Goal: Information Seeking & Learning: Check status

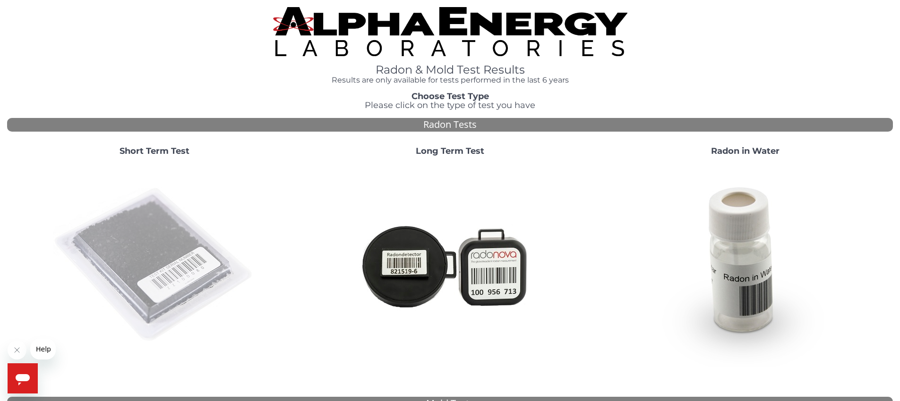
click at [203, 227] on img at bounding box center [154, 265] width 203 height 203
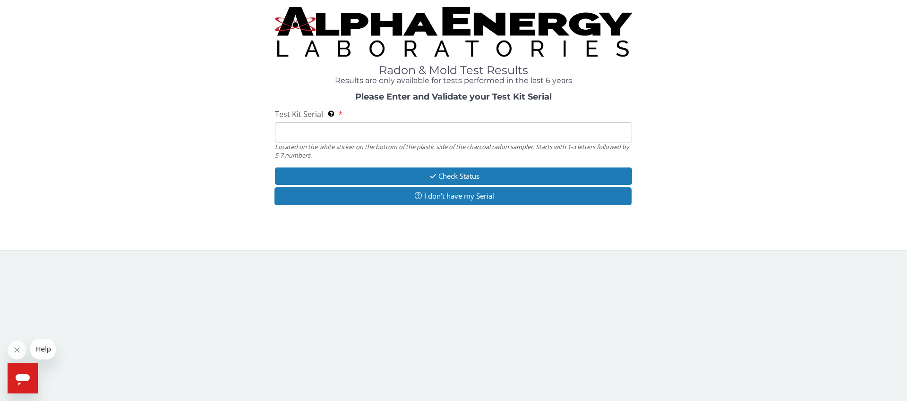
click at [368, 138] on input "Test Kit Serial Located on the white sticker on the bottom of the plastic side …" at bounding box center [453, 132] width 357 height 20
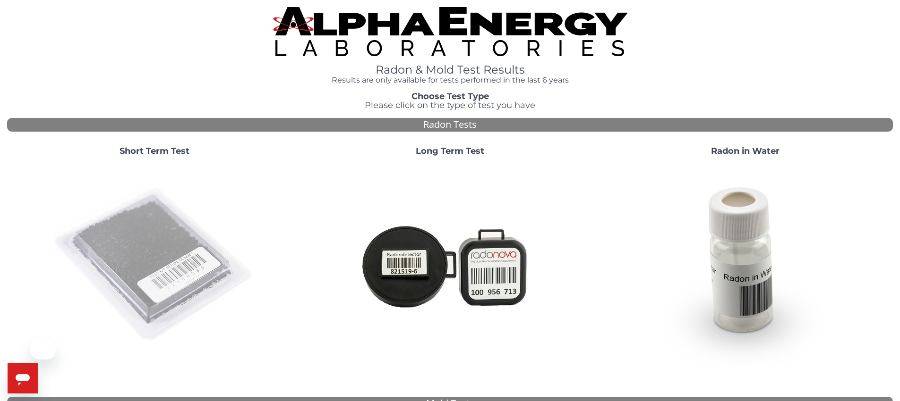
click at [127, 217] on img at bounding box center [154, 265] width 203 height 203
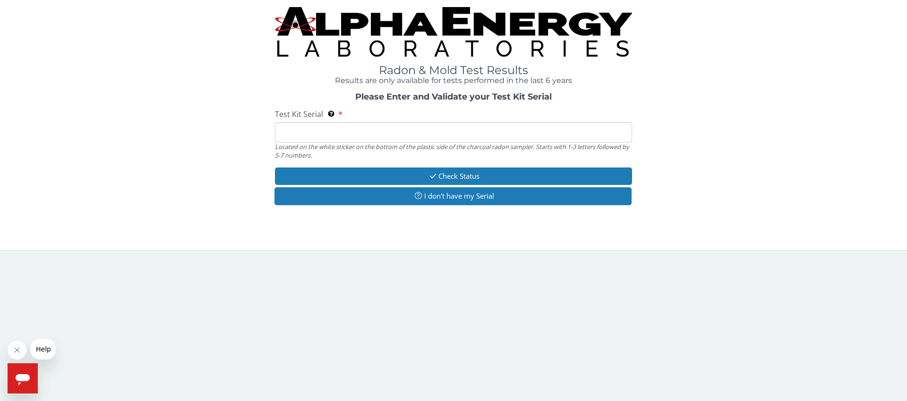
click at [318, 129] on input "Test Kit Serial Located on the white sticker on the bottom of the plastic side …" at bounding box center [453, 132] width 357 height 20
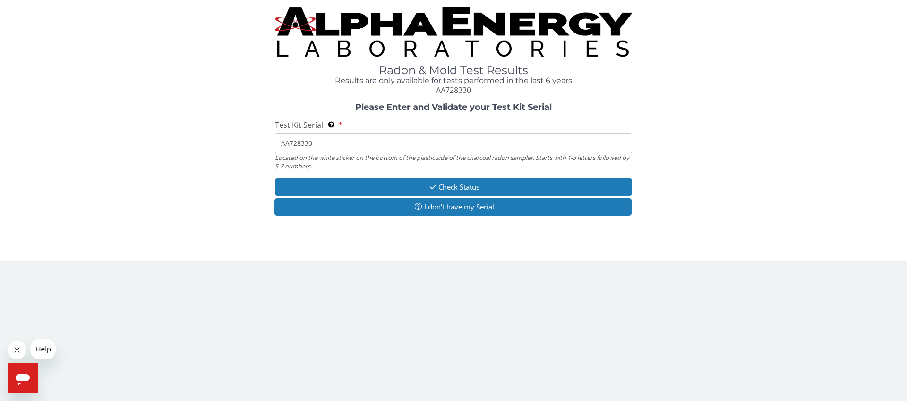
type input "AA728330"
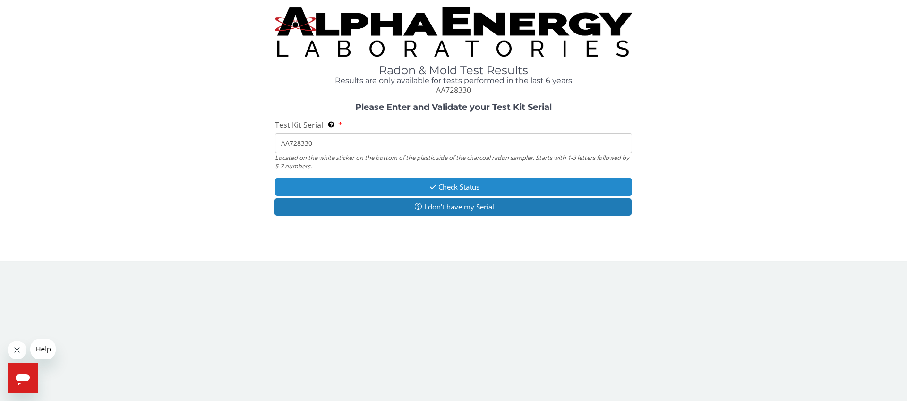
click at [453, 181] on button "Check Status" at bounding box center [453, 187] width 357 height 17
